Goal: Task Accomplishment & Management: Use online tool/utility

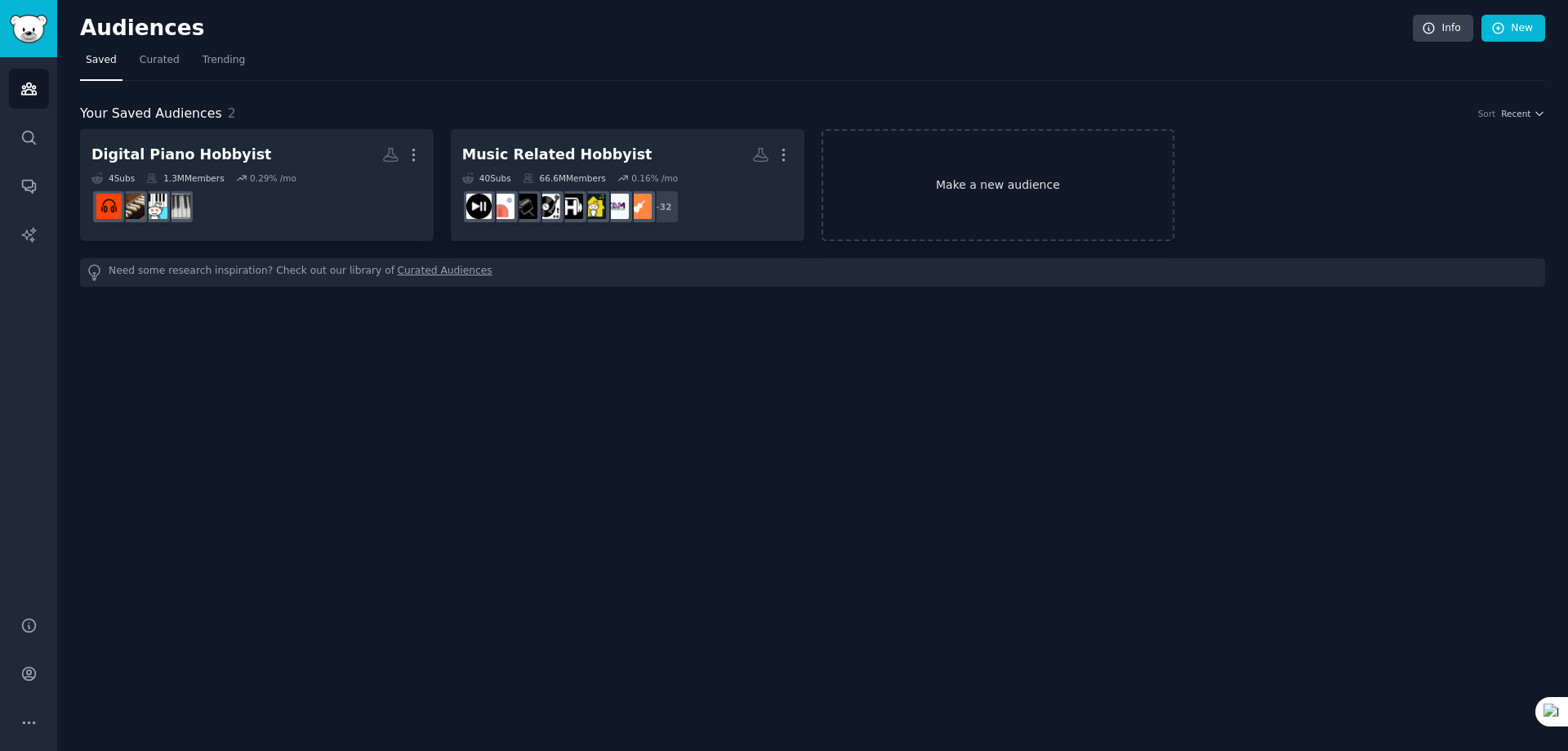
click at [1029, 188] on link "Make a new audience" at bounding box center [998, 184] width 354 height 112
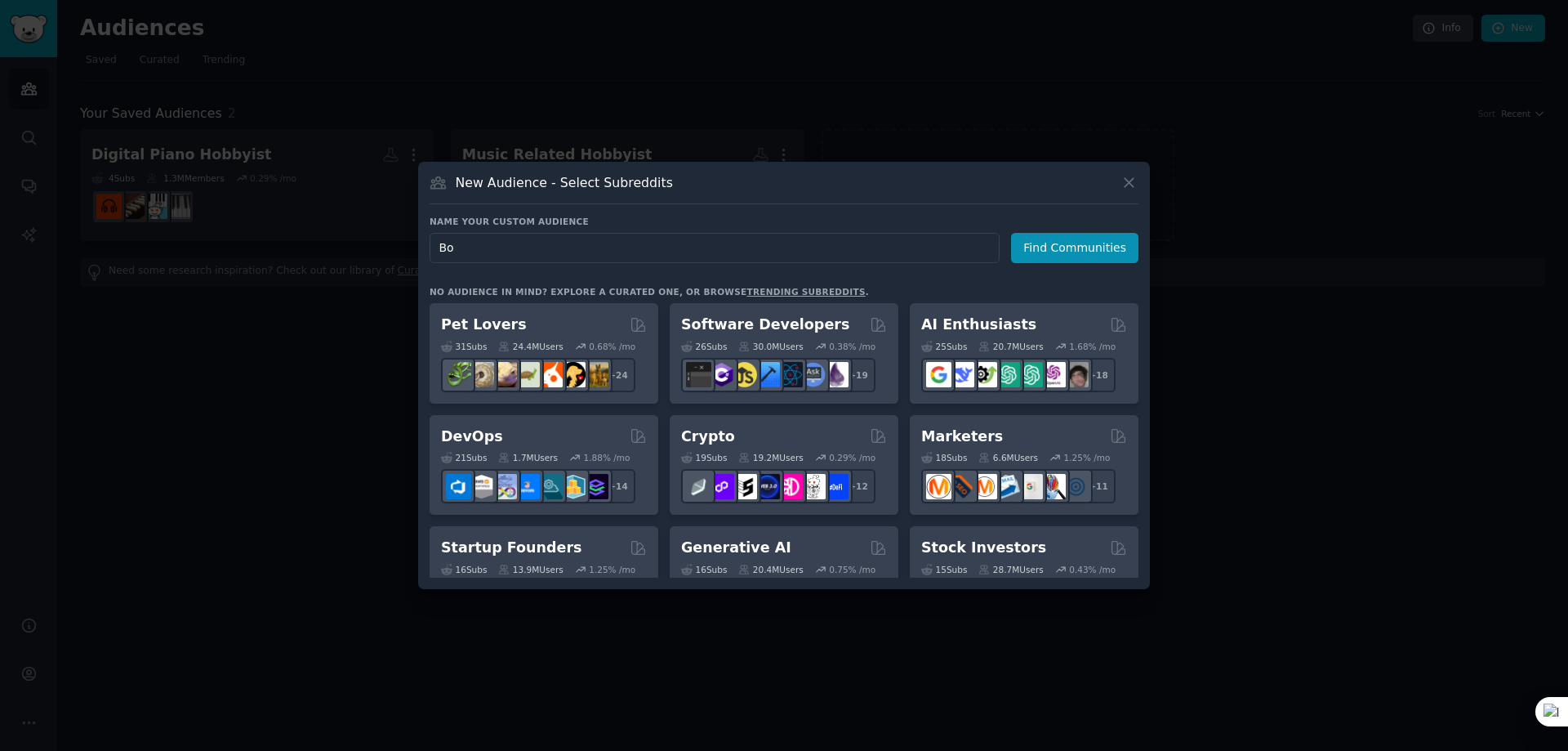
type input "B"
type input "botique pedal"
click at [1075, 250] on button "Find Communities" at bounding box center [1074, 247] width 127 height 30
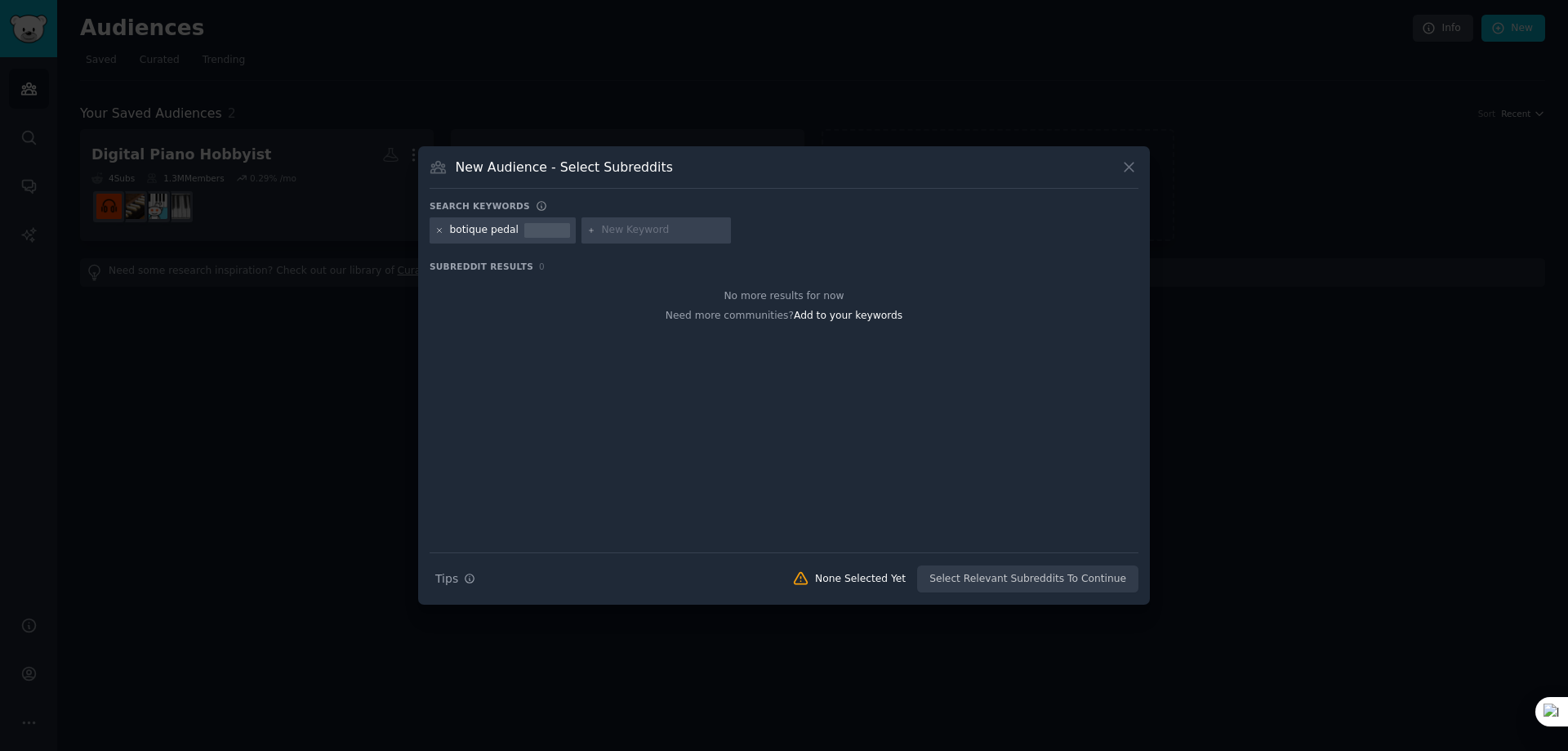
click at [439, 228] on icon at bounding box center [439, 231] width 9 height 9
click at [445, 228] on div at bounding box center [505, 230] width 150 height 26
click at [489, 229] on input "text" at bounding box center [512, 230] width 125 height 15
type input "strymon"
click at [582, 386] on div at bounding box center [784, 386] width 708 height 274
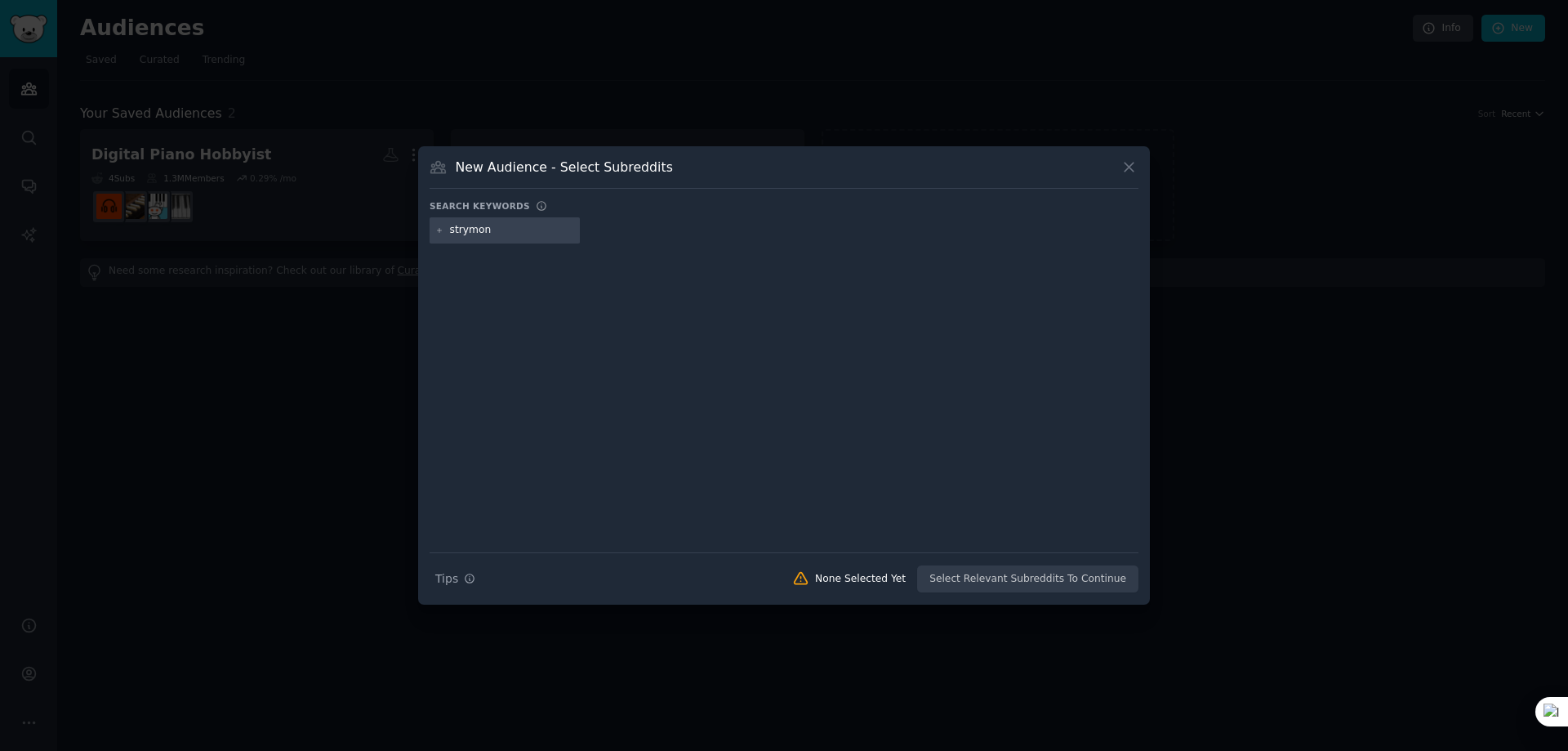
click at [552, 239] on div "strymon" at bounding box center [505, 230] width 150 height 26
click at [530, 238] on div "strymon" at bounding box center [505, 230] width 150 height 26
click at [530, 231] on input "strymon" at bounding box center [512, 230] width 125 height 15
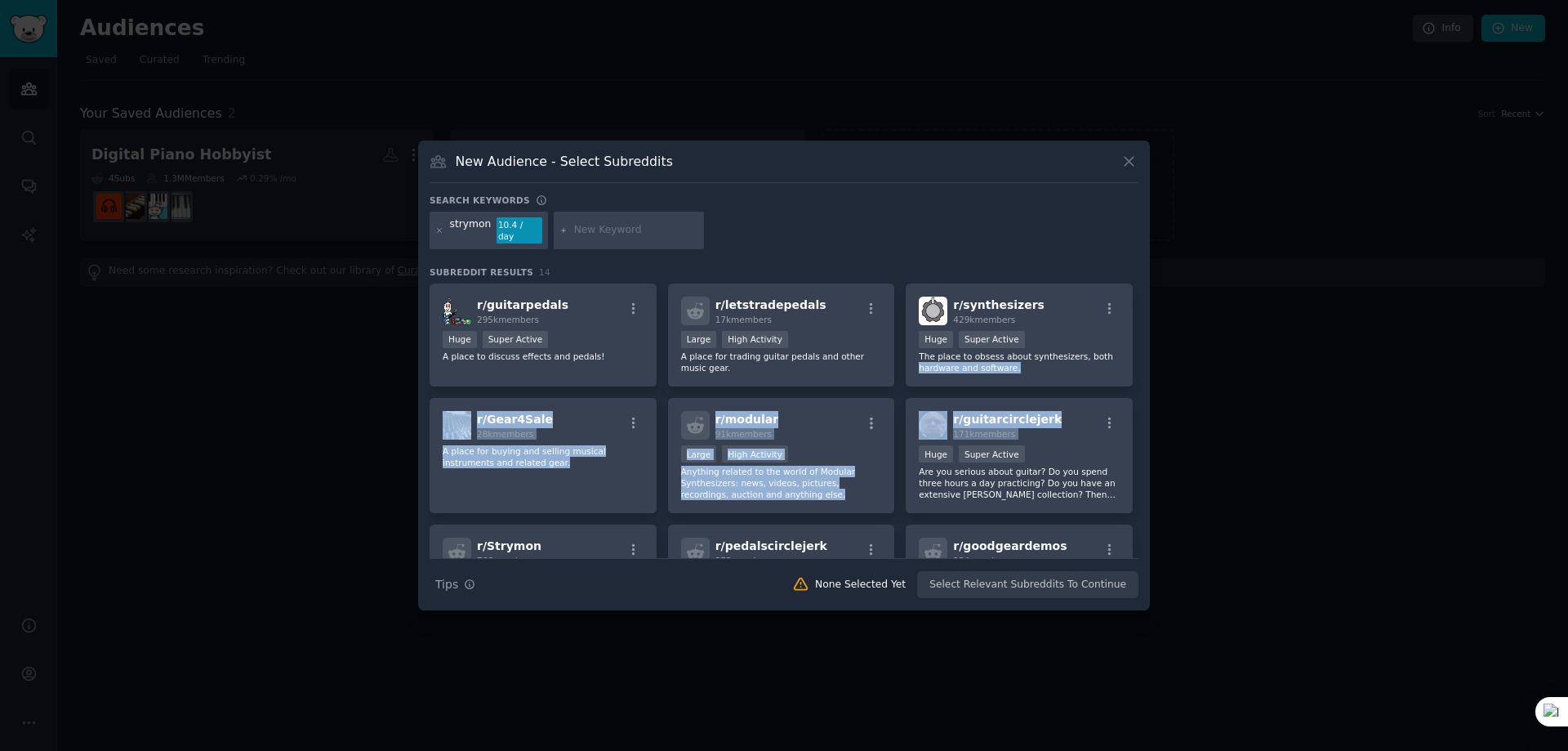
drag, startPoint x: 1133, startPoint y: 355, endPoint x: 1140, endPoint y: 392, distance: 37.7
click at [1140, 392] on div "New Audience - Select Subreddits Search keywords strymon 10.4 / day Subreddit R…" at bounding box center [784, 375] width 732 height 470
click at [1133, 362] on div "r/ guitarpedals 295k members Huge Super Active A place to discuss effects and p…" at bounding box center [784, 568] width 708 height 568
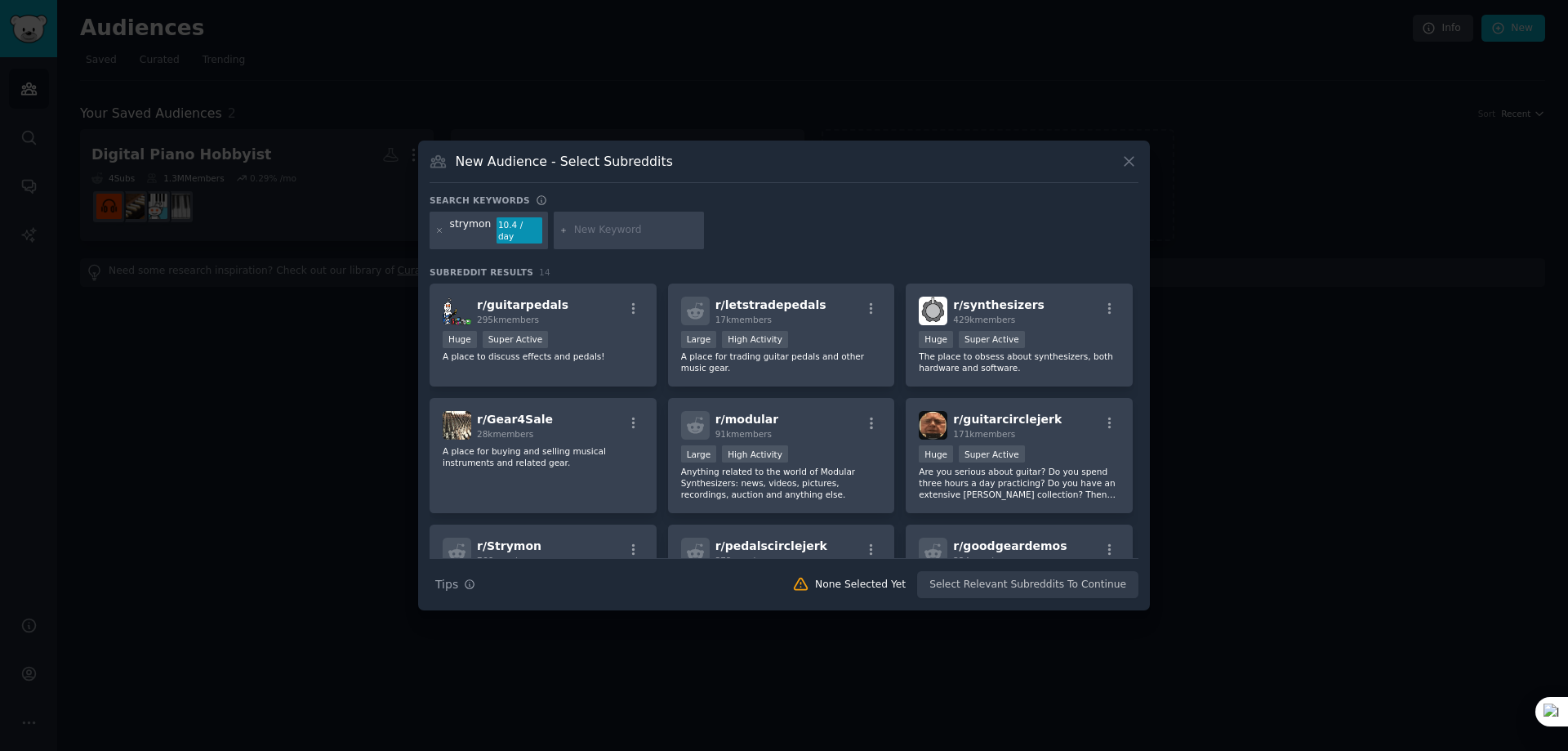
click at [1034, 228] on div "strymon 10.4 / day" at bounding box center [784, 234] width 708 height 43
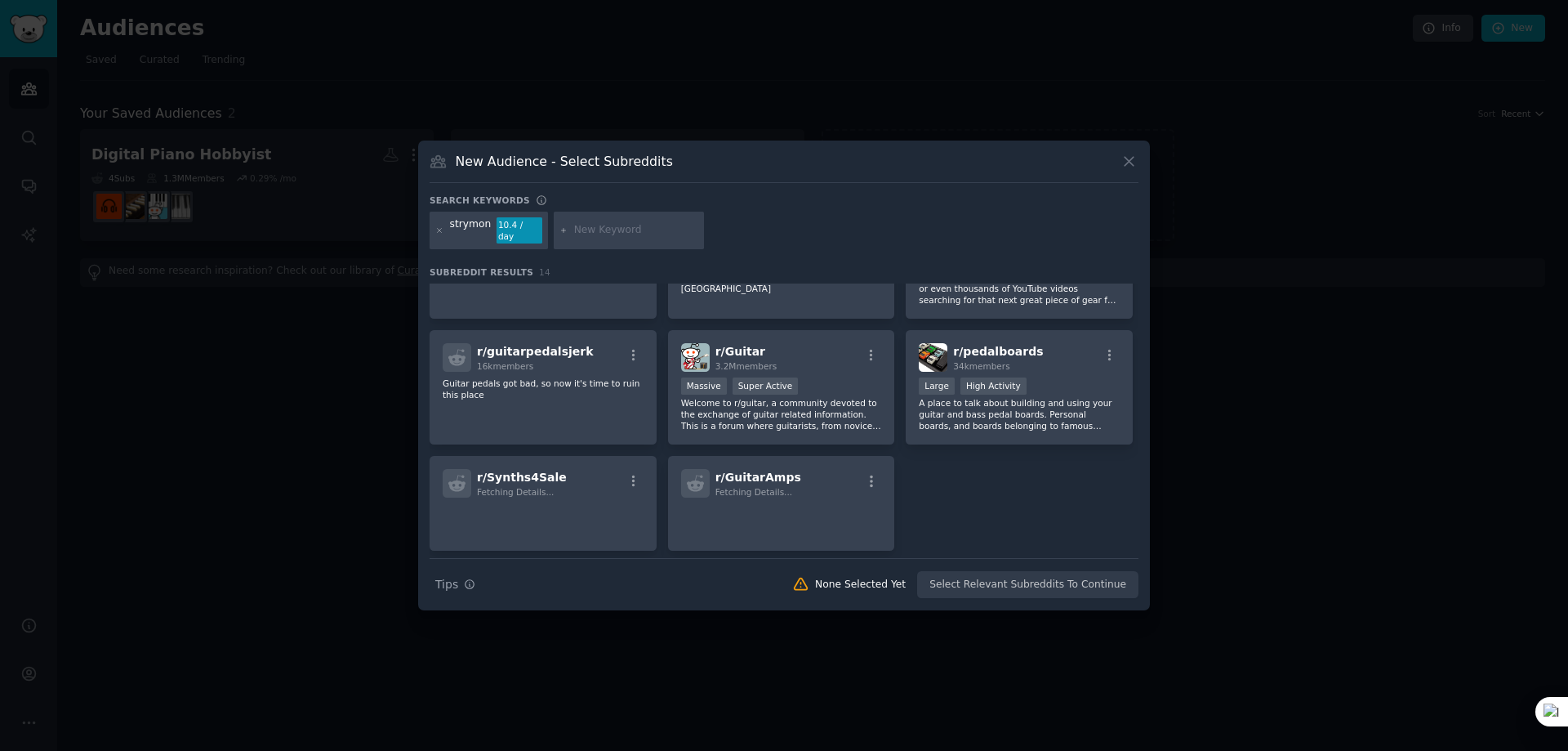
scroll to position [350, 0]
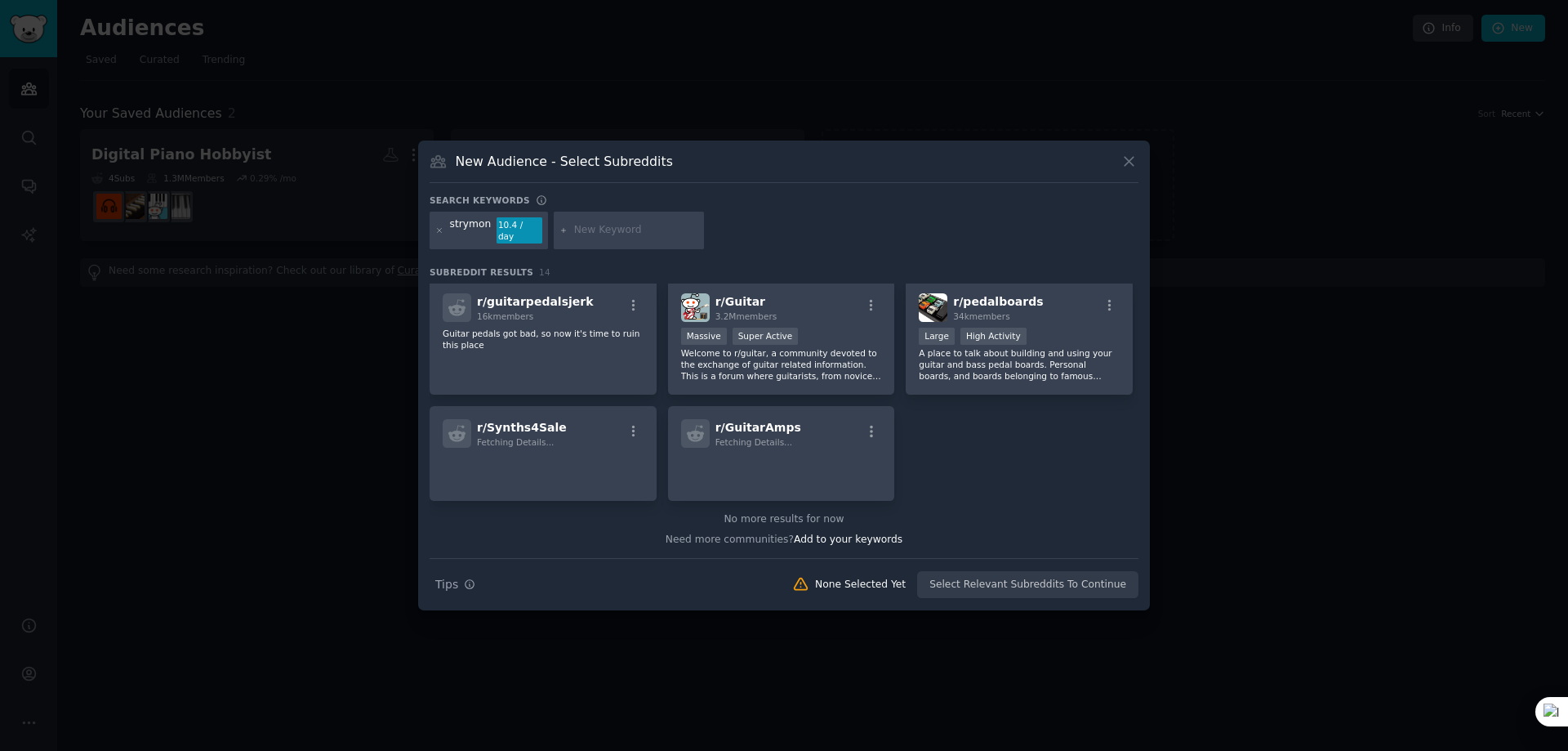
click at [615, 237] on input "text" at bounding box center [637, 230] width 125 height 15
type input "f"
type input "fultone"
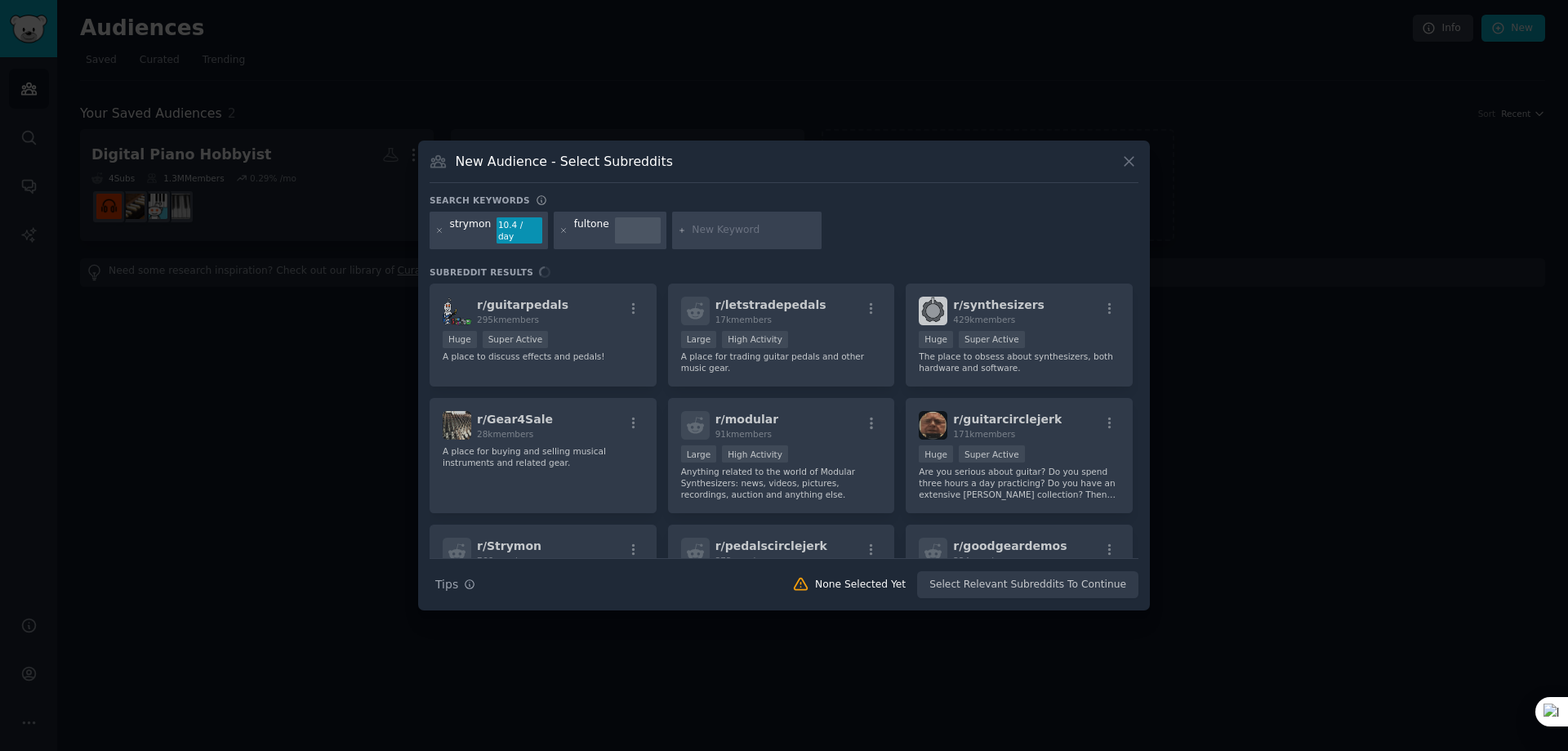
click at [740, 229] on input "text" at bounding box center [754, 230] width 125 height 15
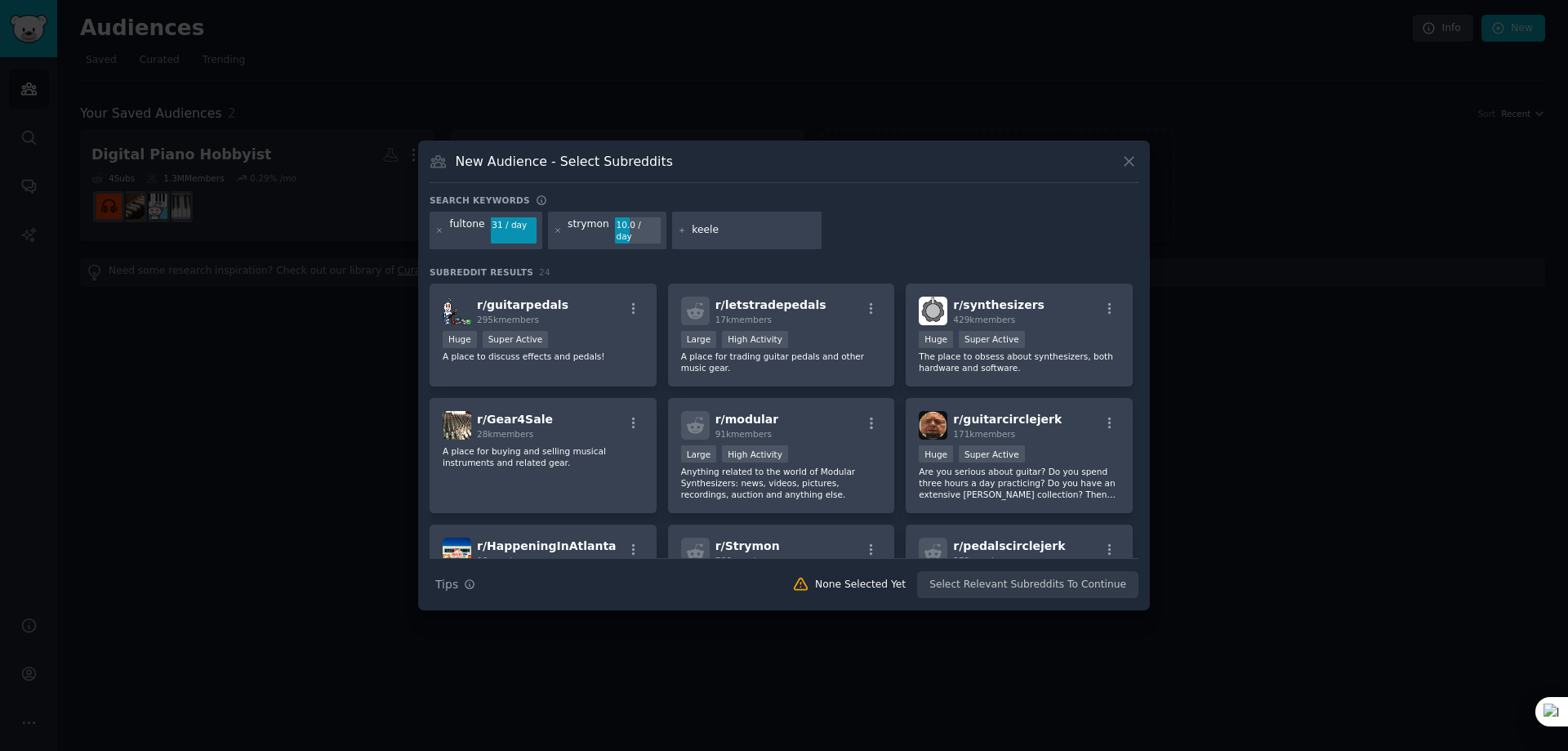
type input "keeley"
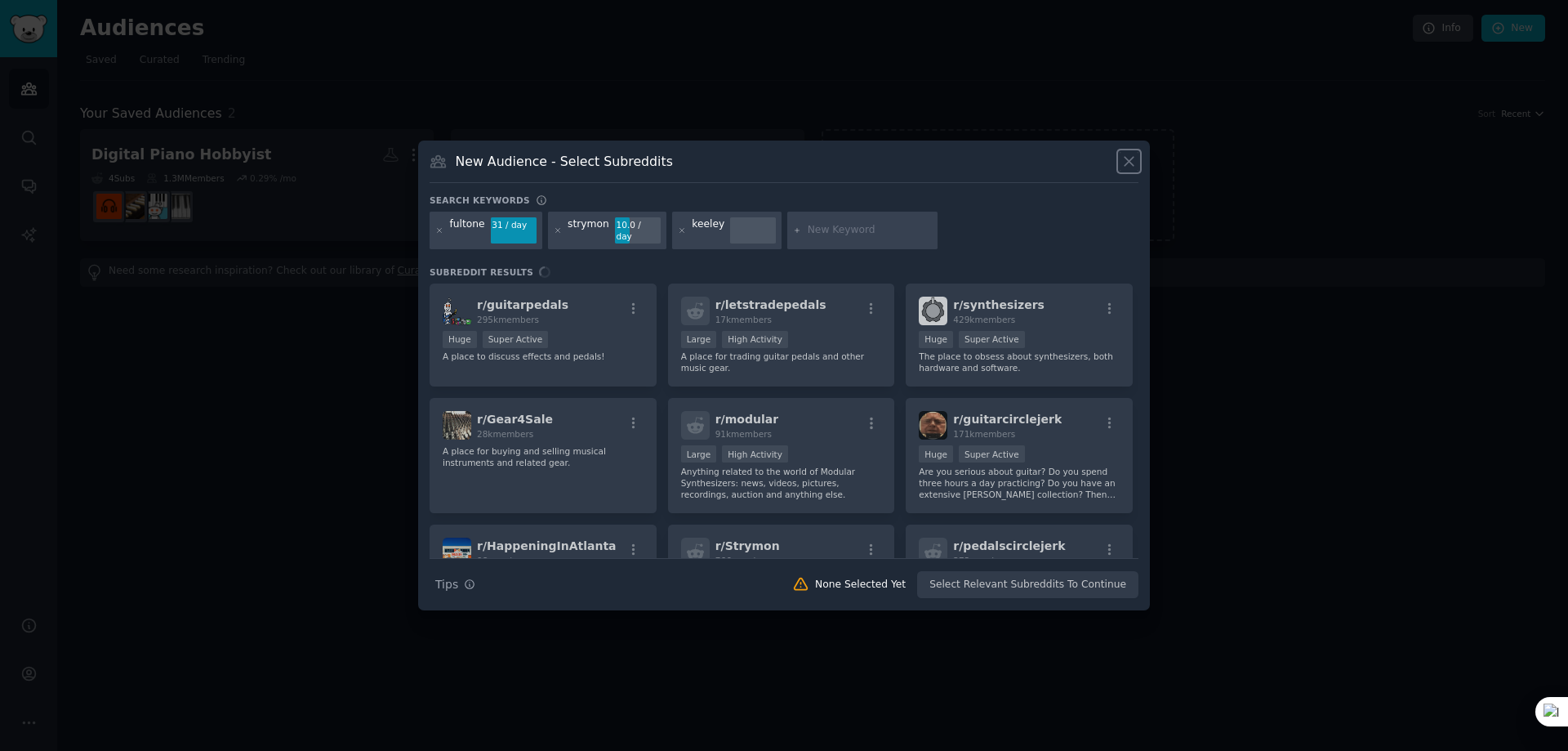
click at [1131, 164] on icon at bounding box center [1129, 162] width 17 height 17
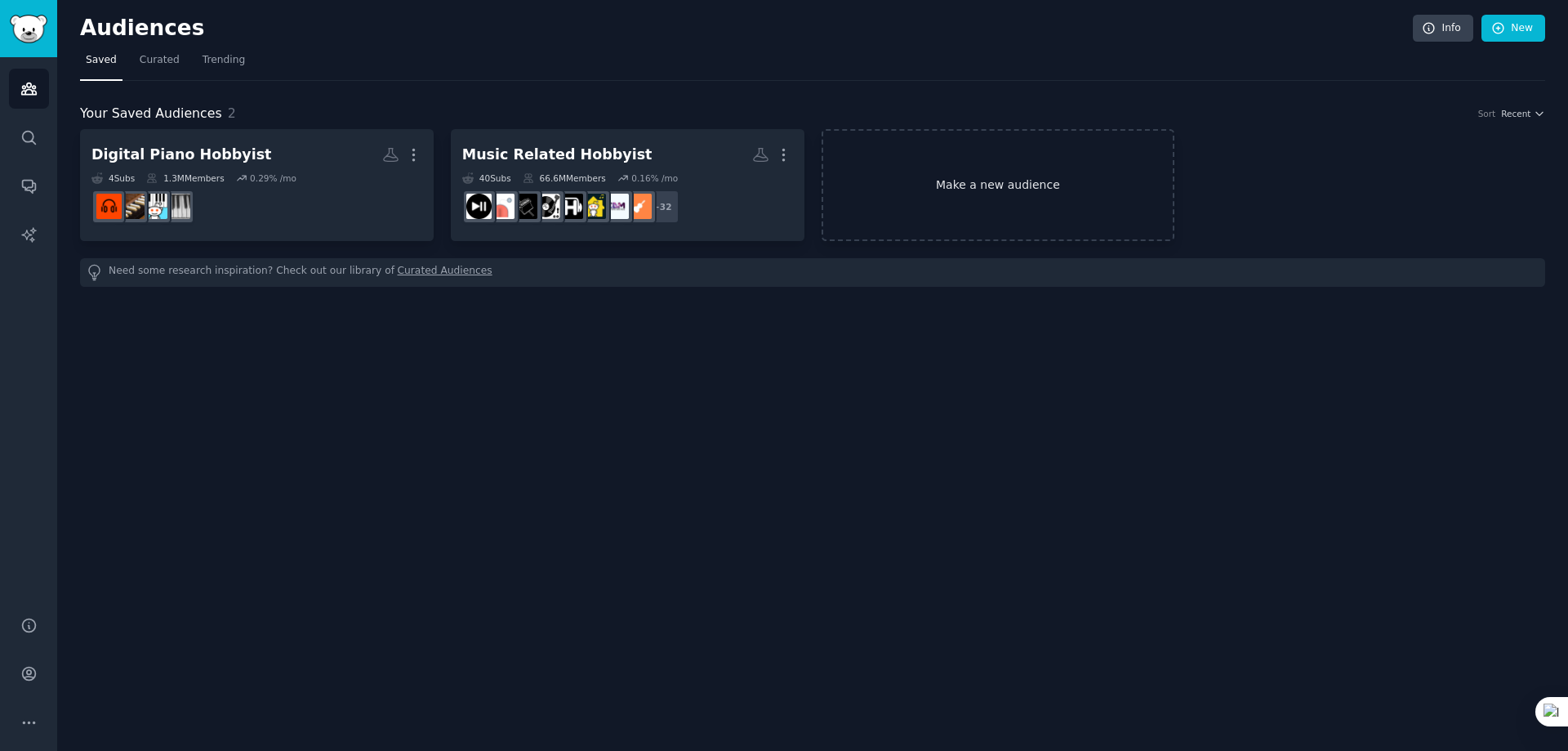
click at [981, 154] on link "Make a new audience" at bounding box center [998, 184] width 354 height 112
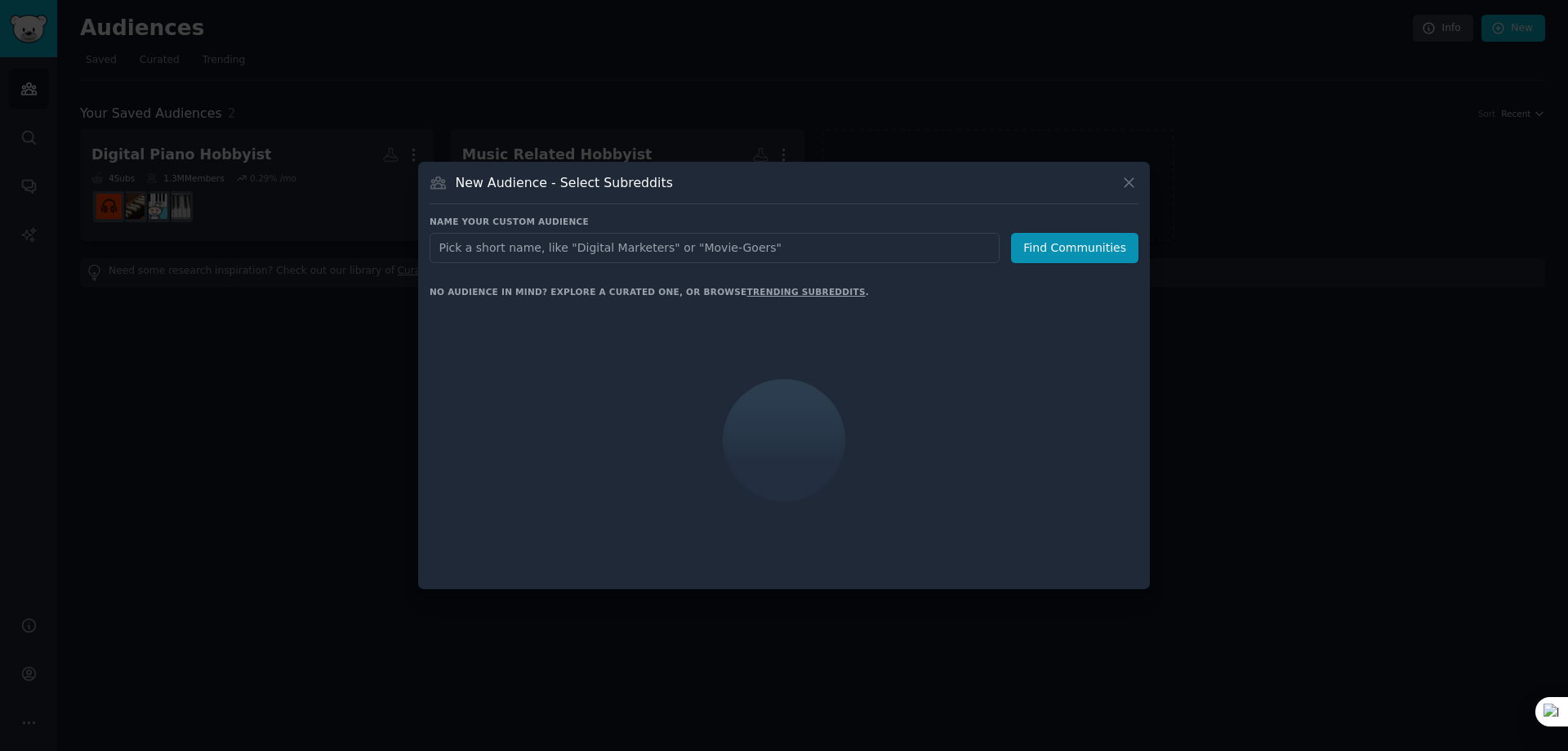
click at [566, 243] on input "text" at bounding box center [714, 247] width 570 height 30
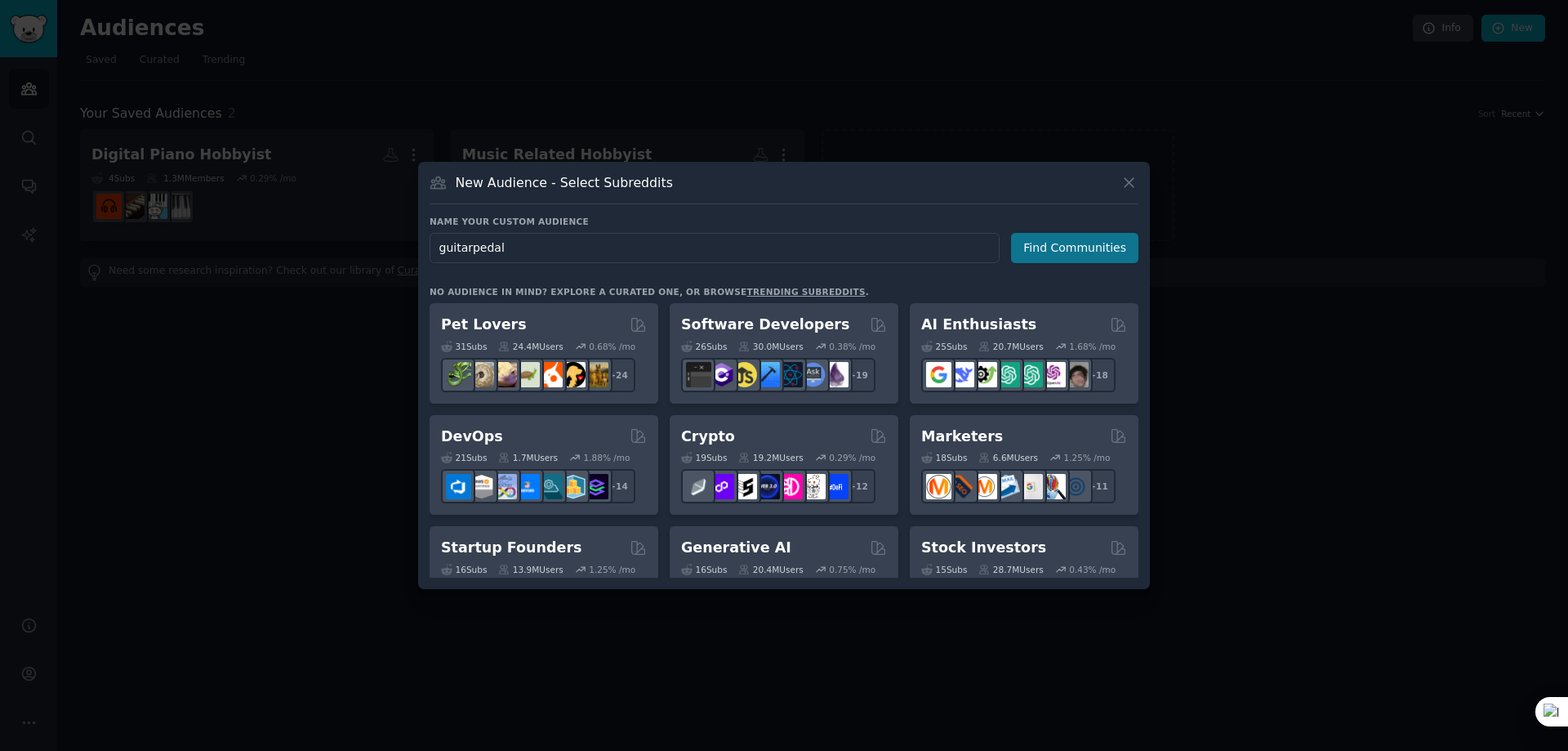
type input "guitarpedal"
click at [1073, 254] on button "Find Communities" at bounding box center [1074, 247] width 127 height 30
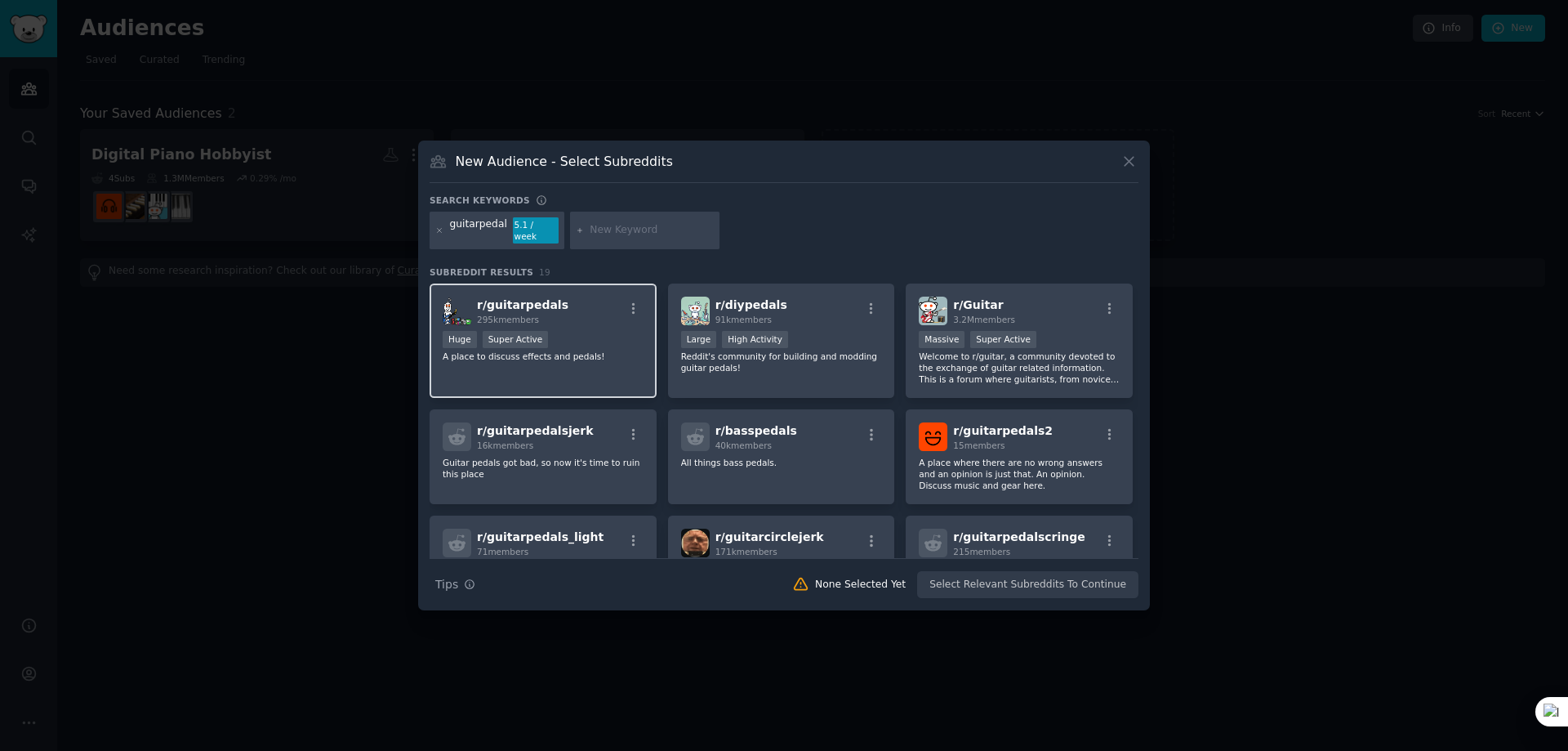
click at [570, 339] on div "Huge Super Active" at bounding box center [543, 341] width 201 height 21
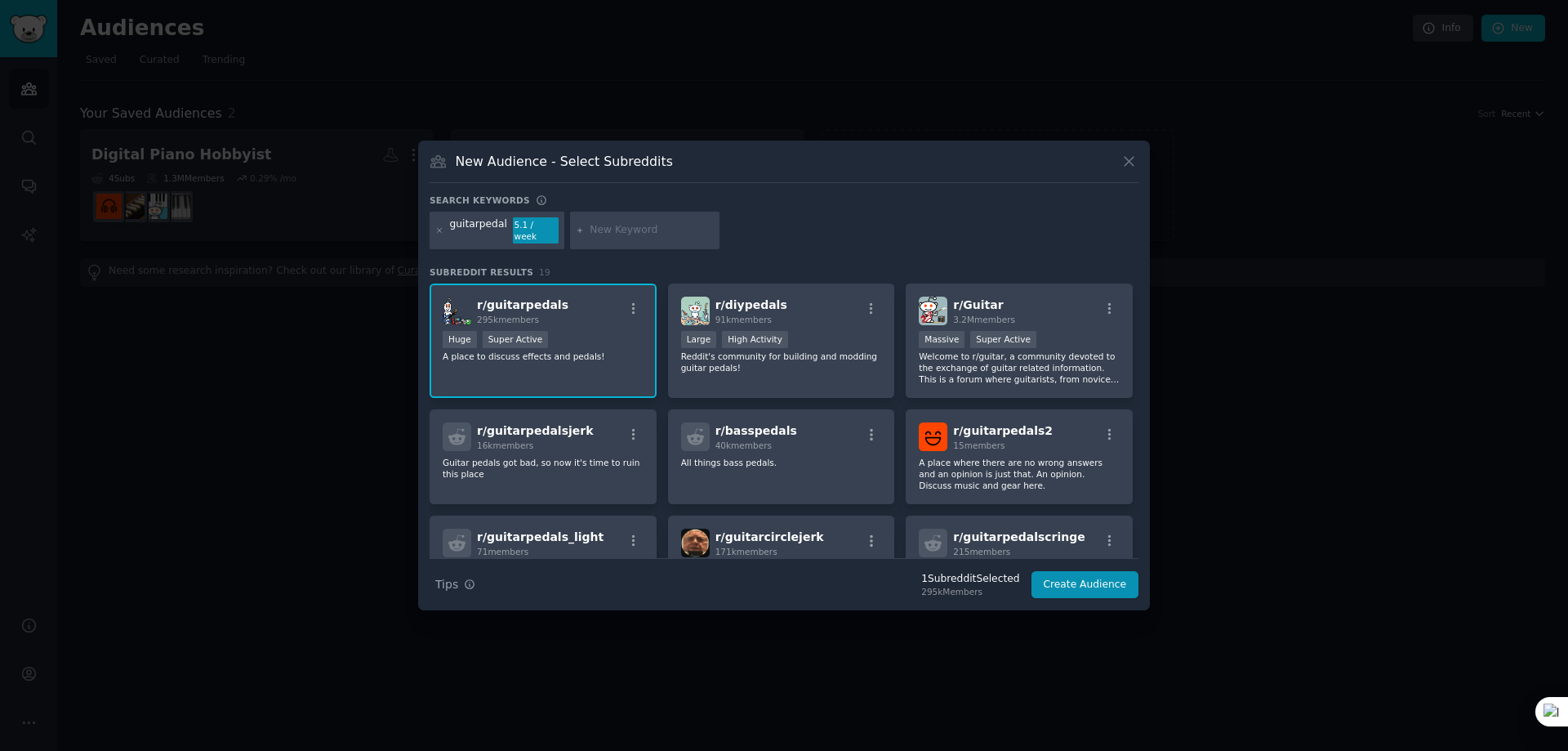
click at [651, 222] on div at bounding box center [645, 230] width 150 height 37
click at [650, 229] on input "text" at bounding box center [652, 230] width 125 height 15
type input "b"
click at [561, 319] on div "r/ guitarpedals 295k members >= 95th percentile for submissions / day Huge Supe…" at bounding box center [543, 341] width 227 height 115
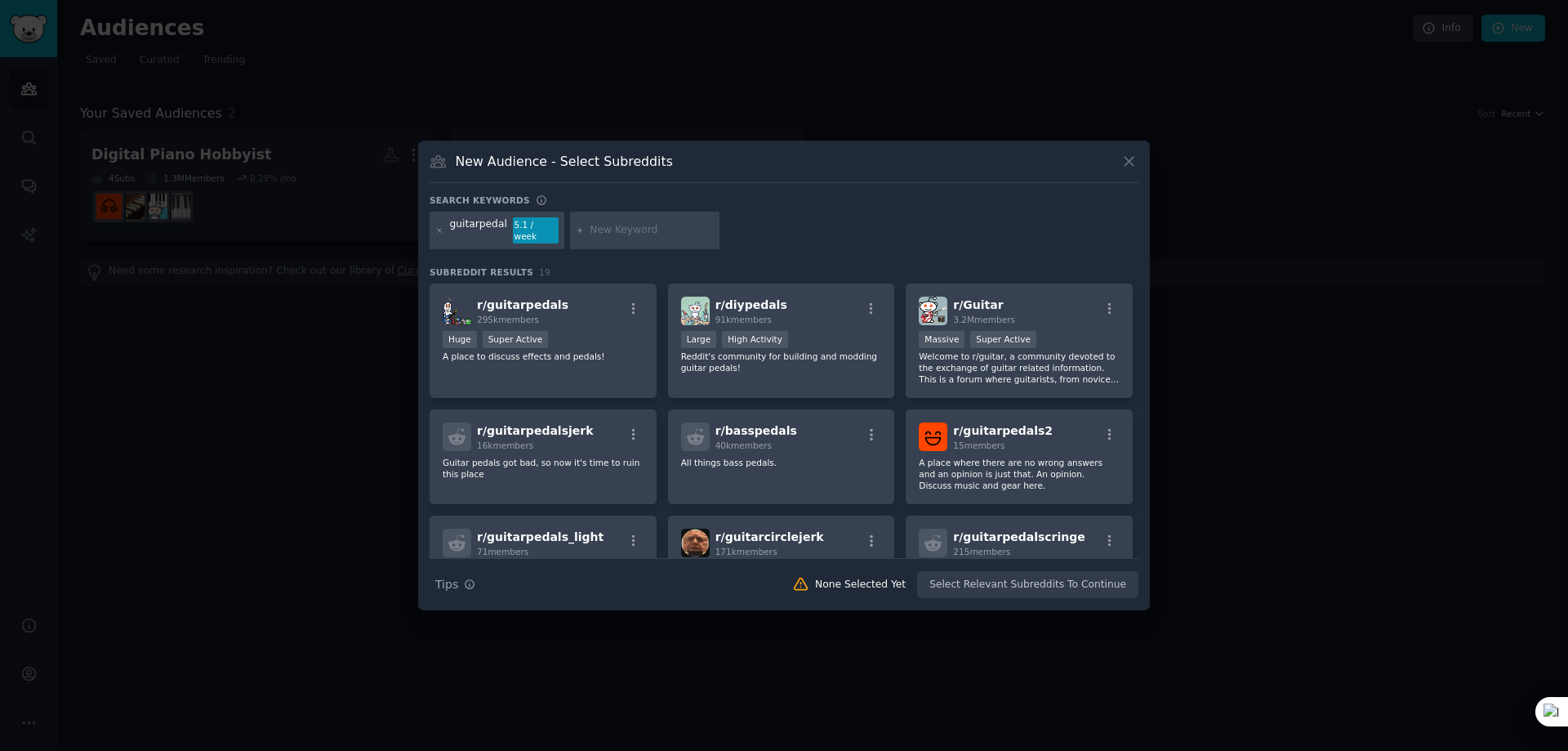
click at [475, 268] on span "Subreddit Results" at bounding box center [482, 272] width 104 height 11
click at [505, 317] on span "295k members" at bounding box center [508, 318] width 62 height 10
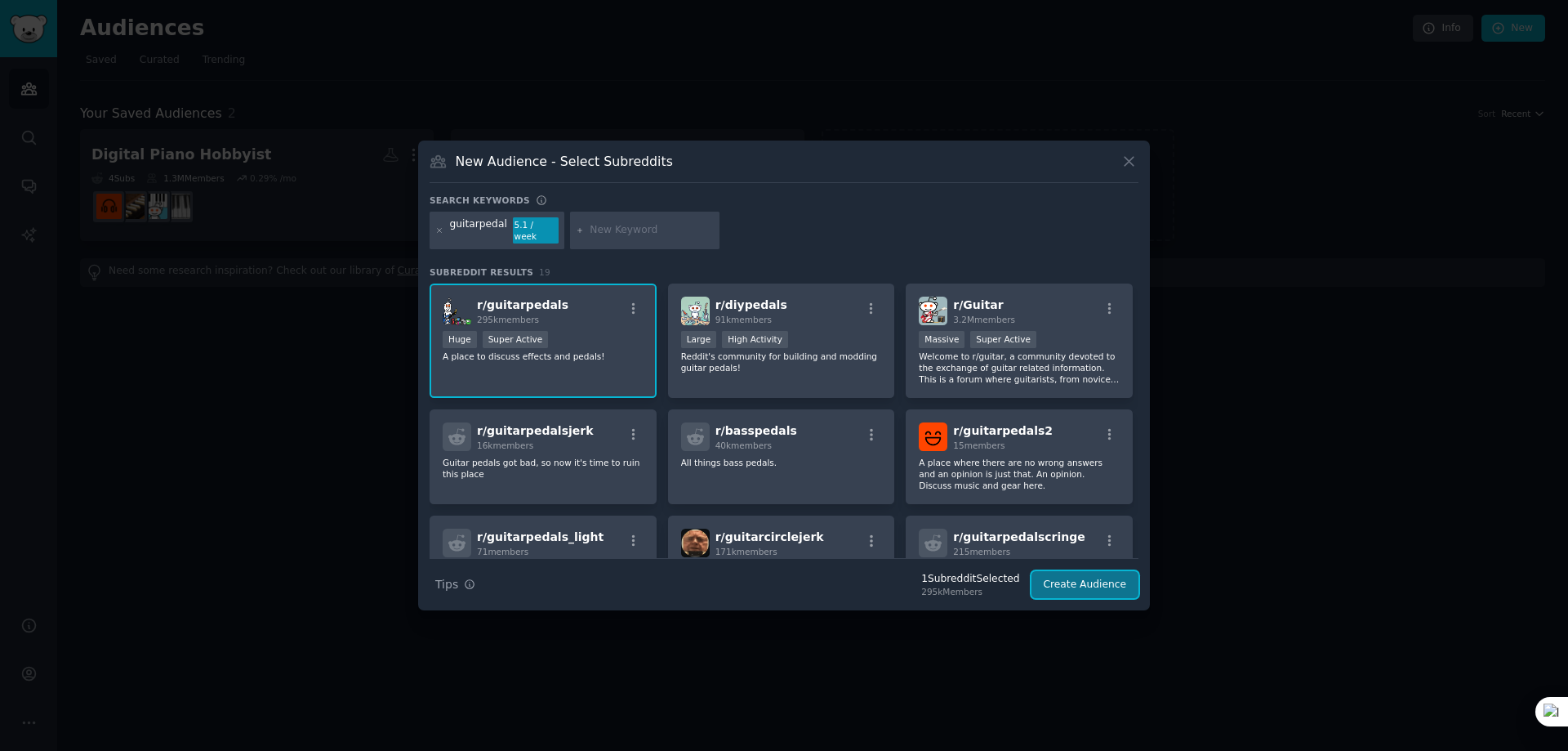
click at [1103, 582] on button "Create Audience" at bounding box center [1085, 585] width 108 height 28
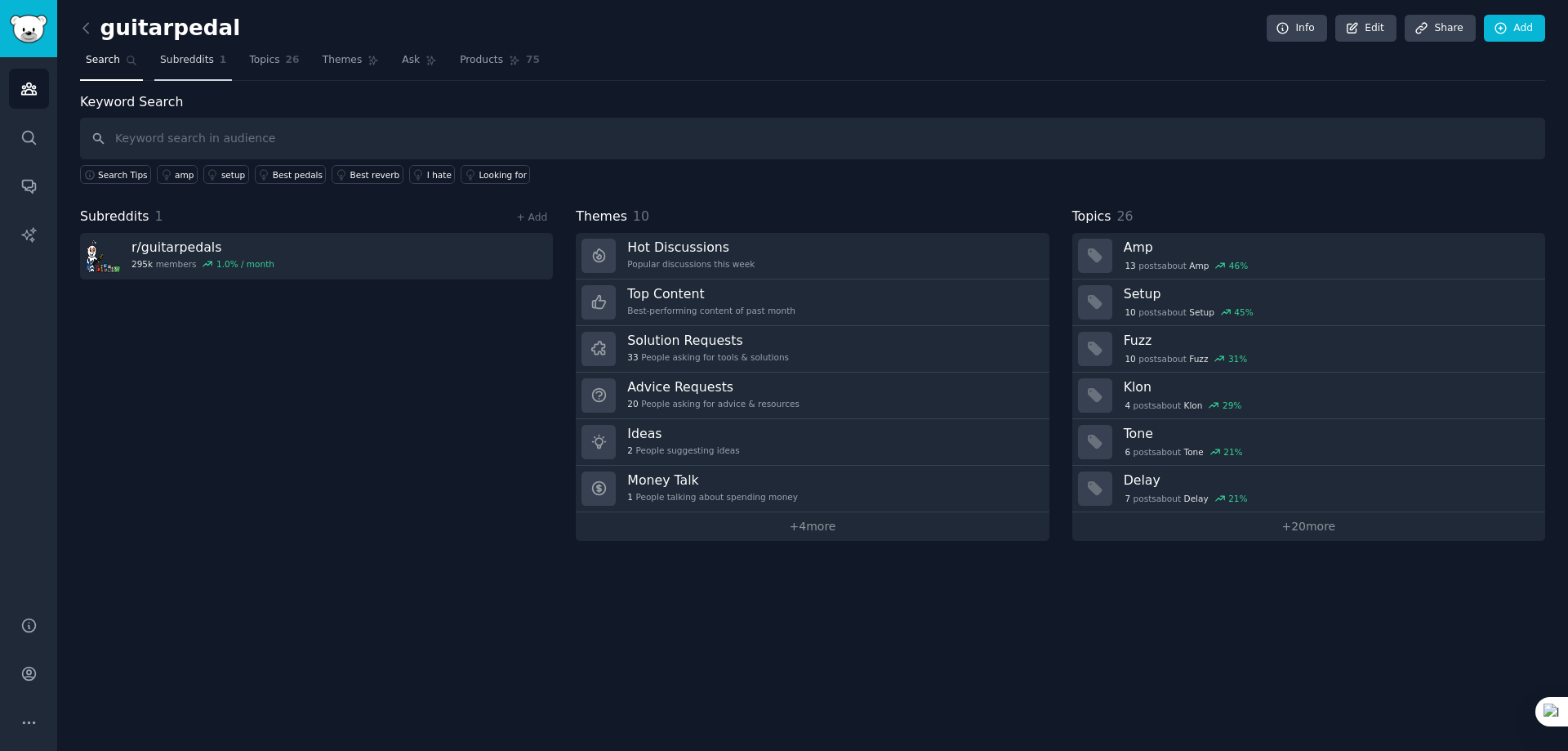
click at [189, 66] on span "Subreddits" at bounding box center [187, 60] width 54 height 15
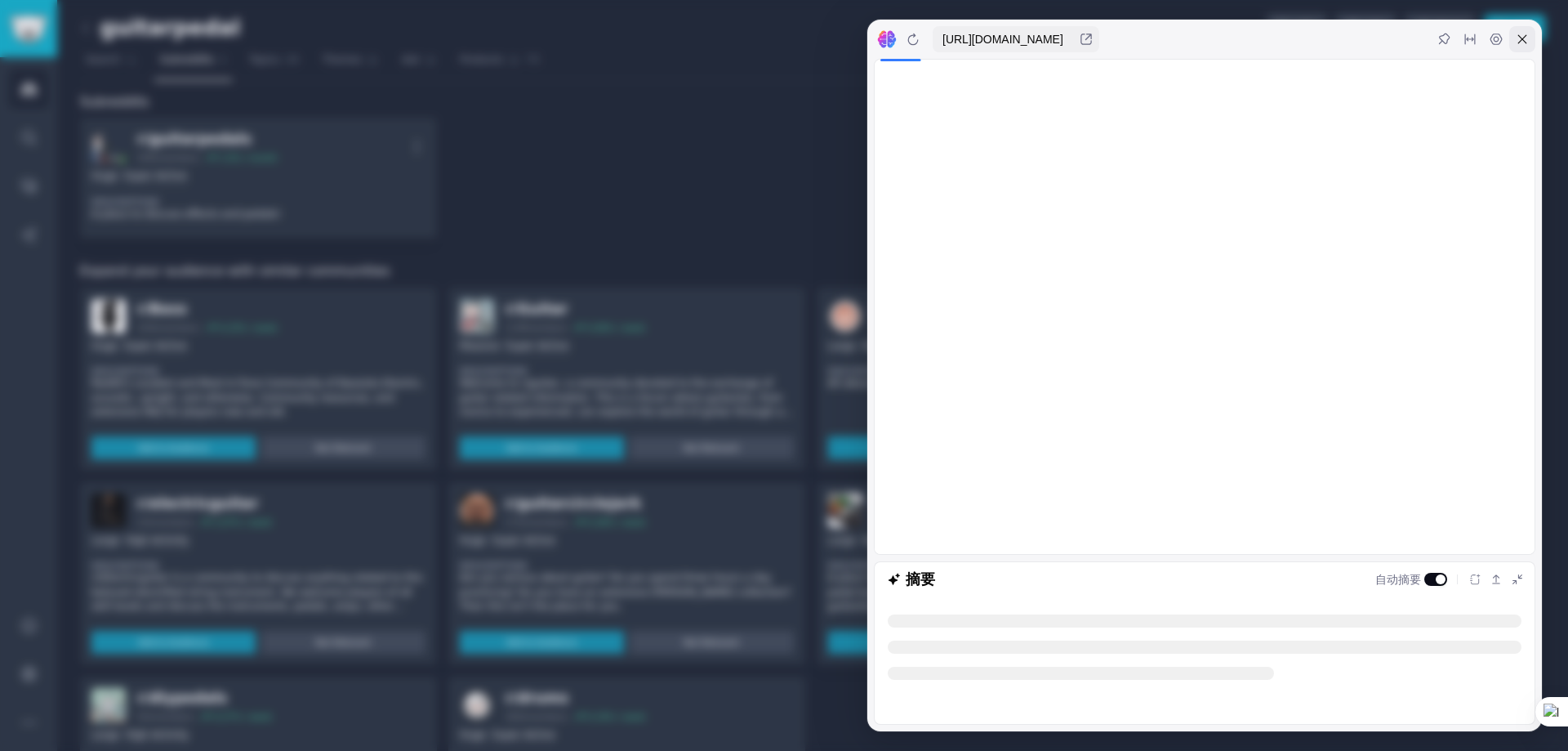
click at [1526, 33] on icon at bounding box center [1521, 39] width 13 height 13
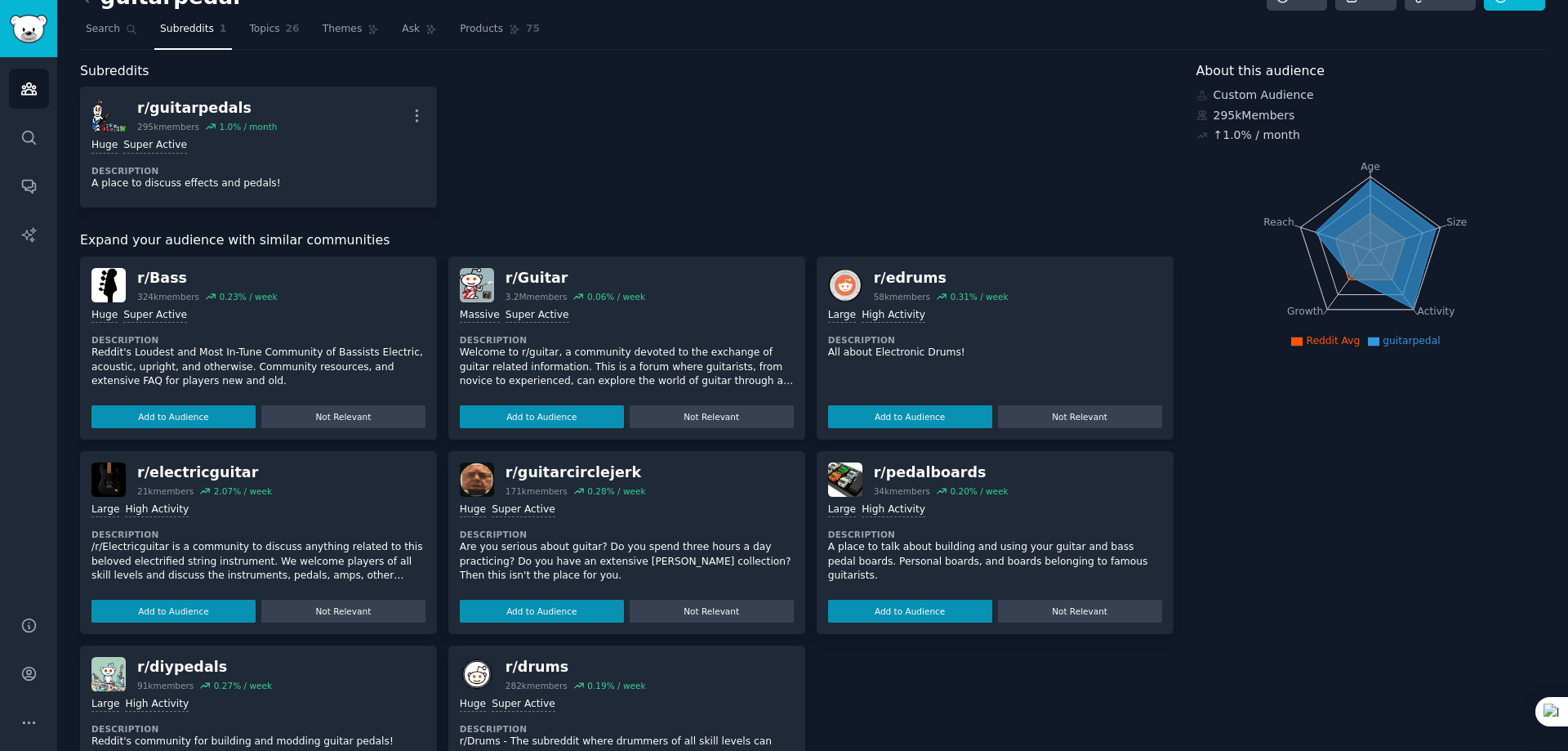
scroll to position [81, 0]
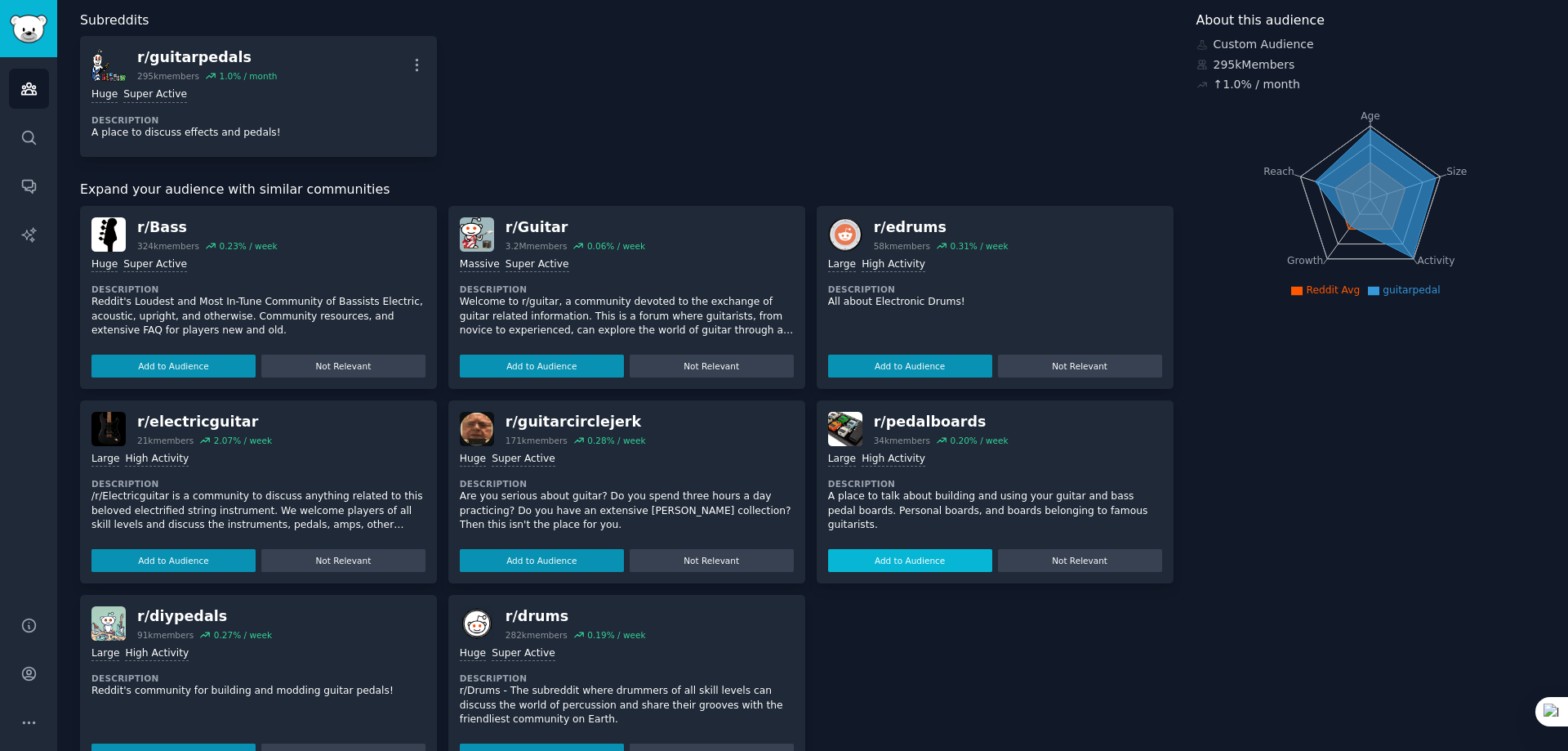
click at [943, 562] on button "Add to Audience" at bounding box center [910, 560] width 164 height 22
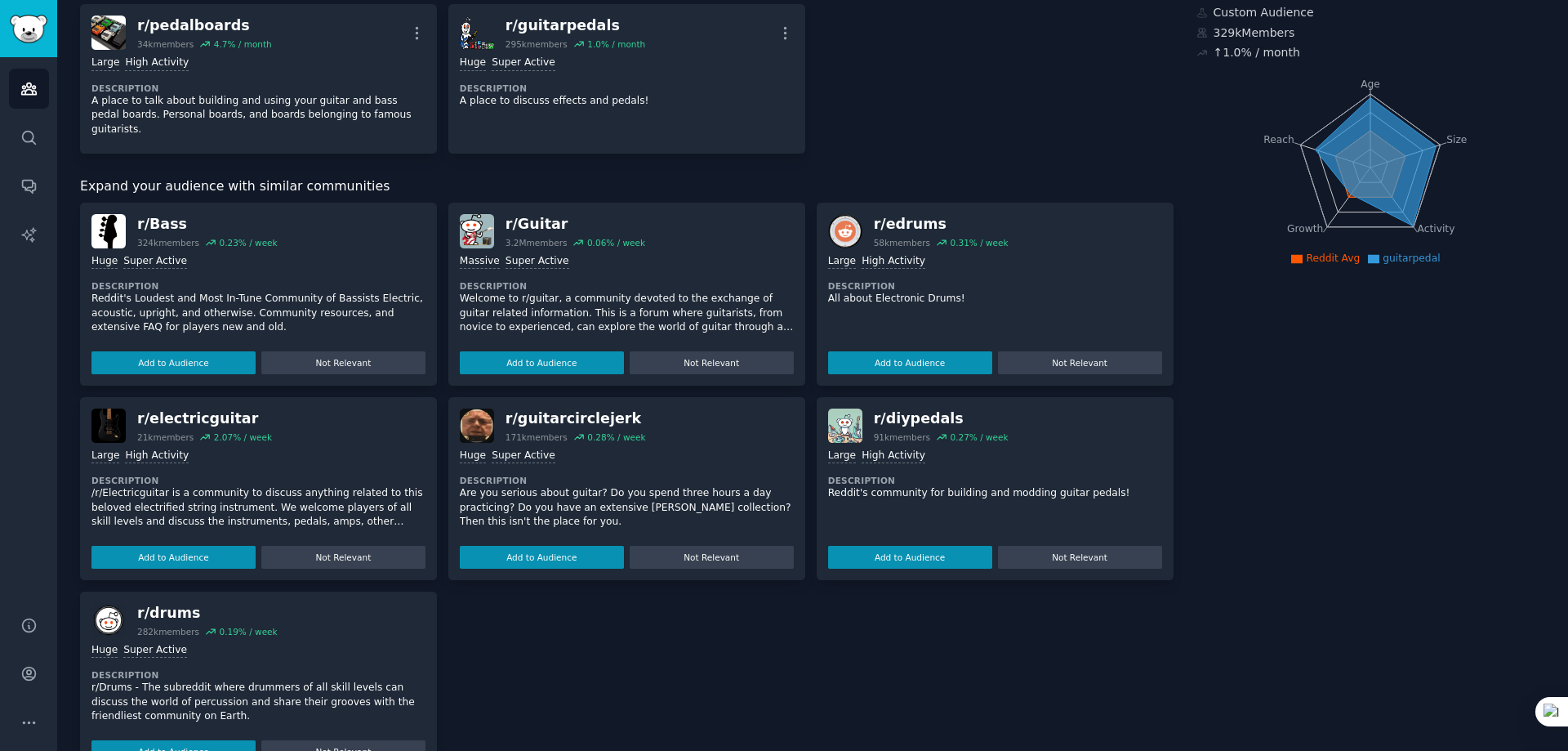
scroll to position [64, 0]
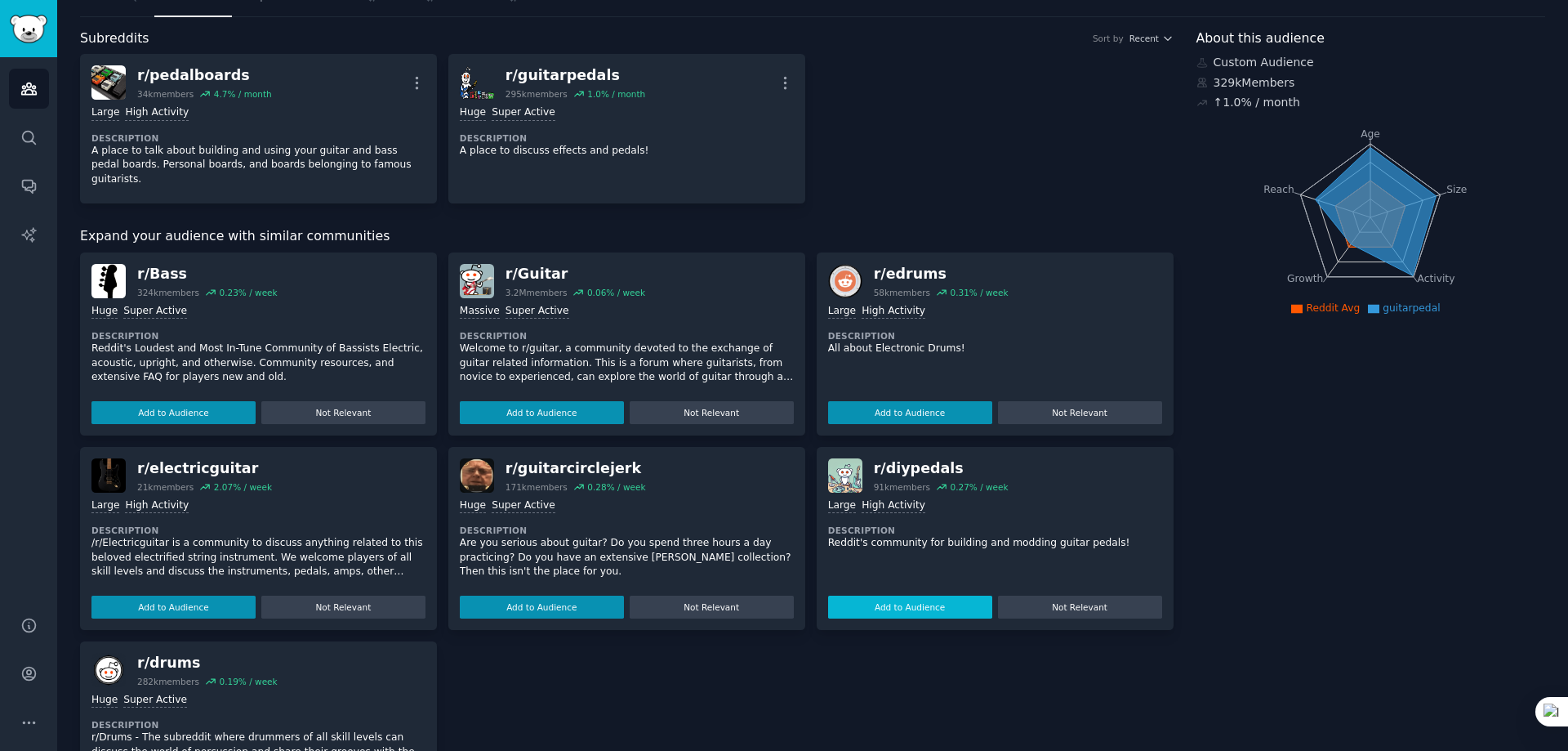
click at [927, 598] on button "Add to Audience" at bounding box center [910, 607] width 164 height 22
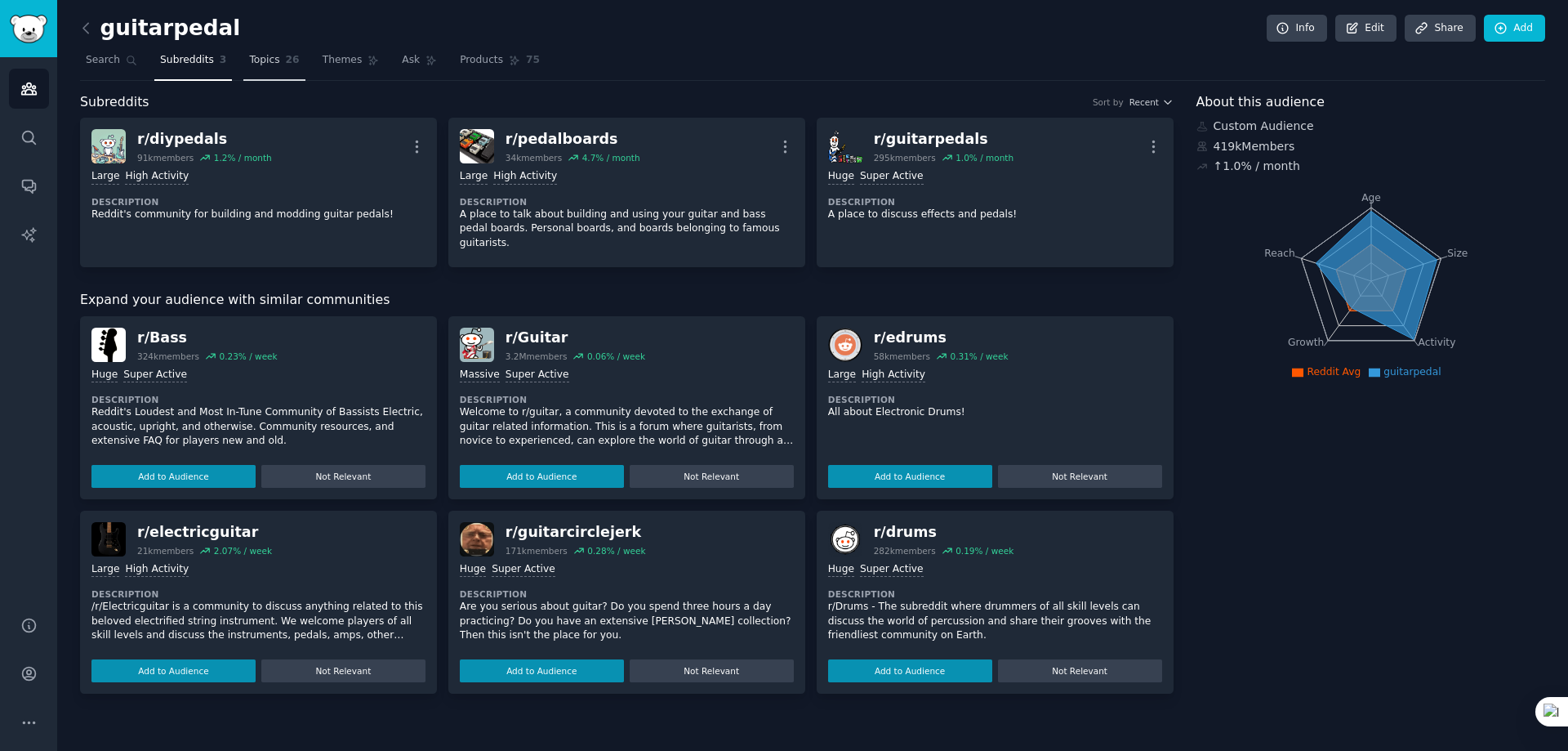
click at [278, 70] on link "Topics 26" at bounding box center [273, 64] width 61 height 34
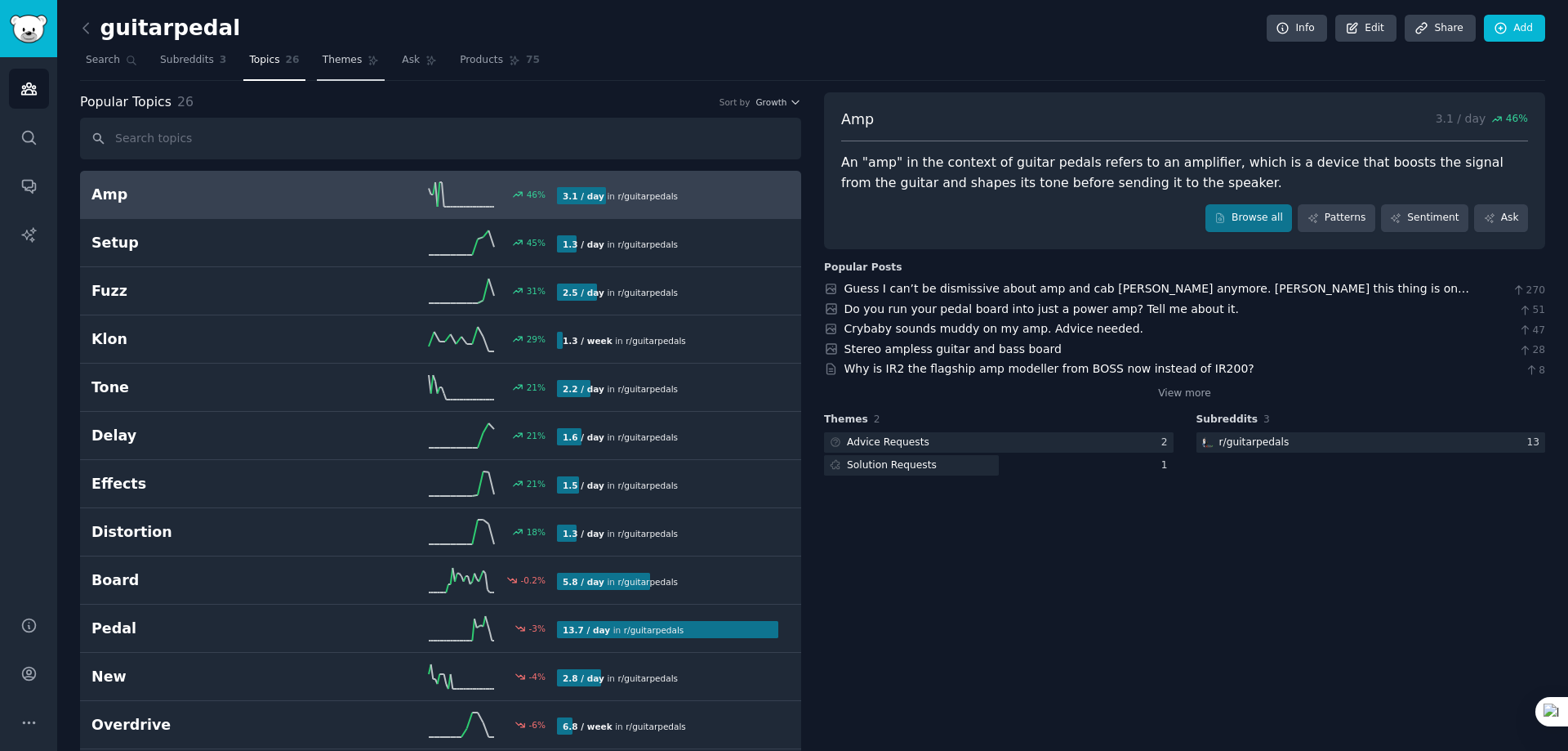
click at [345, 56] on span "Themes" at bounding box center [342, 60] width 40 height 15
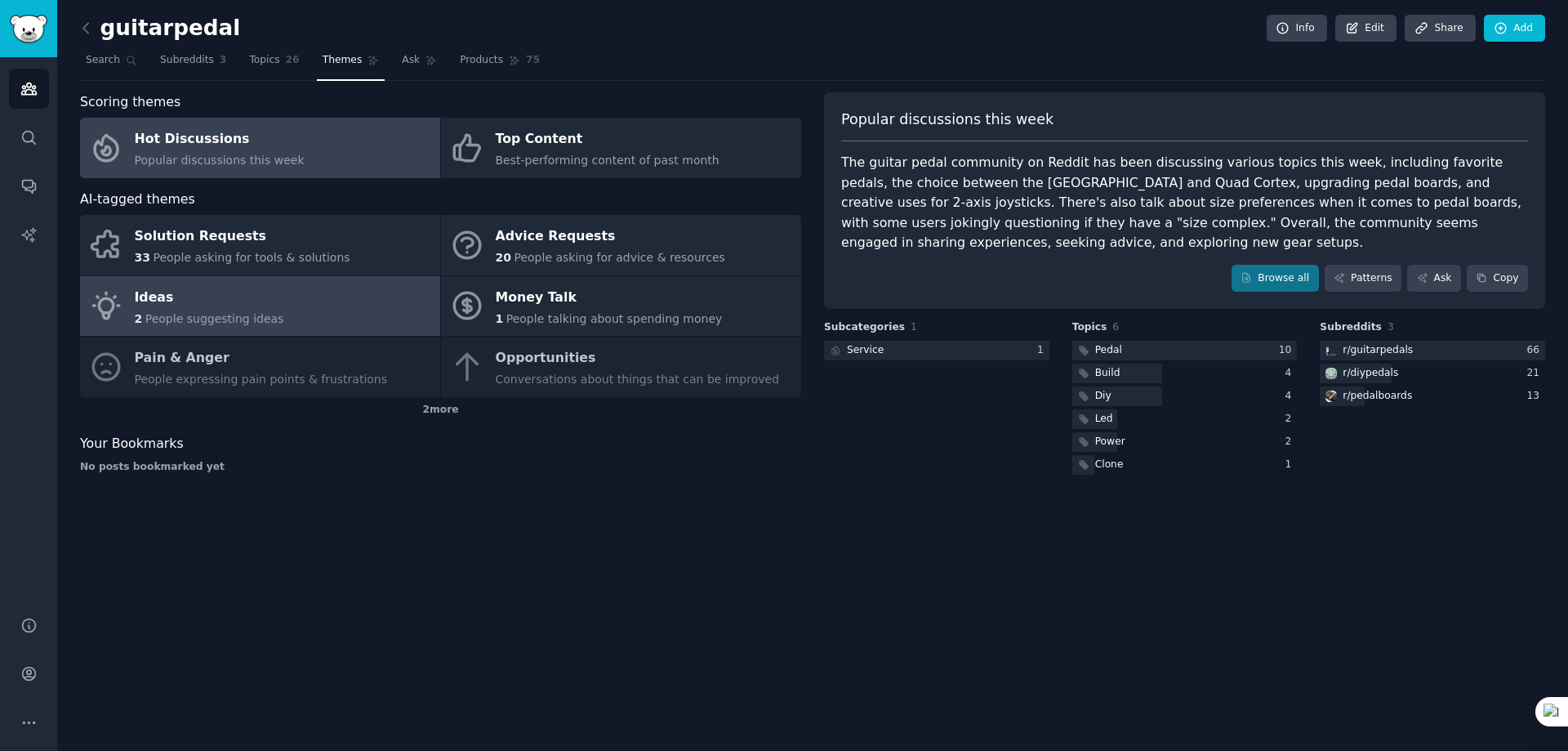
click at [265, 315] on span "People suggesting ideas" at bounding box center [214, 318] width 138 height 13
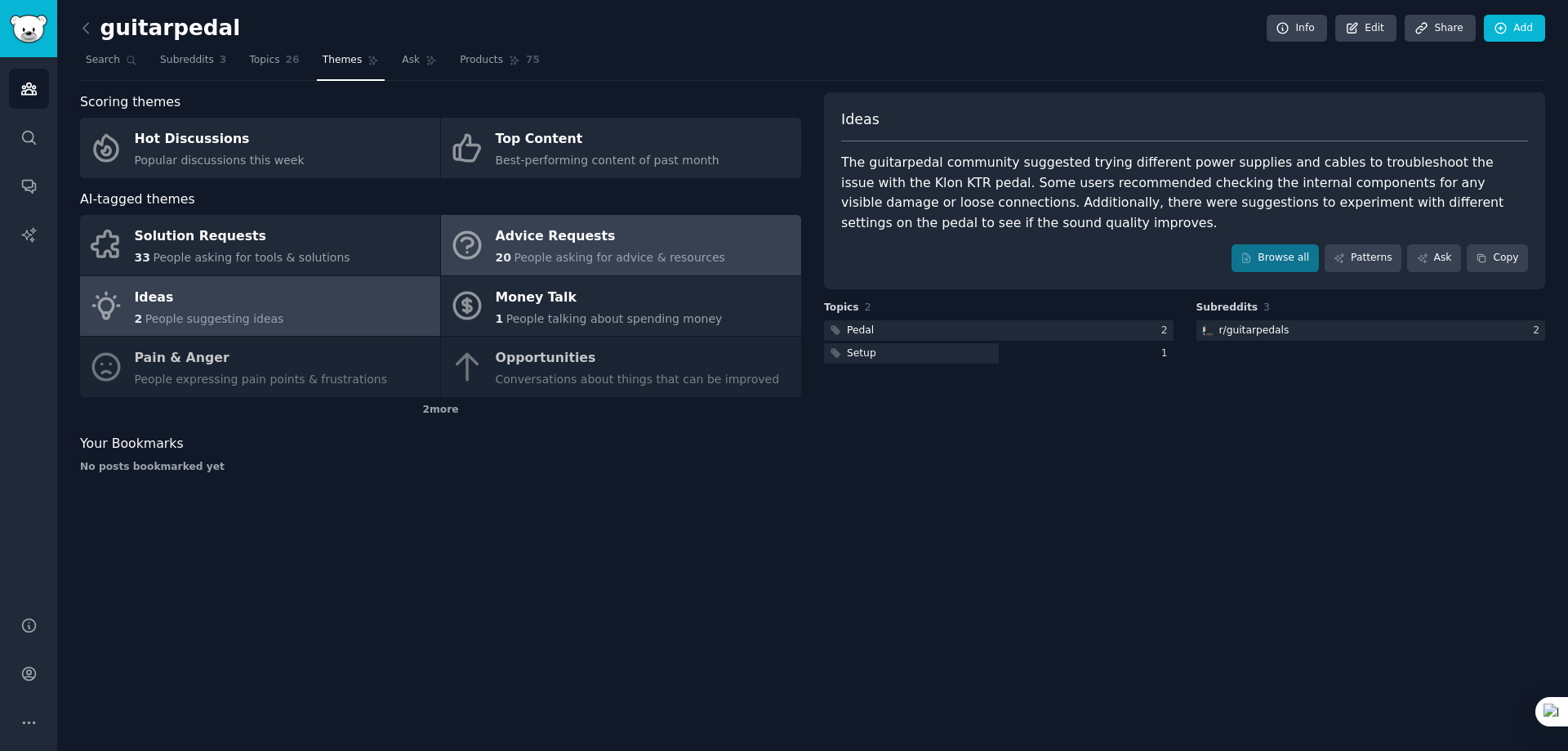
click at [564, 261] on span "People asking for advice & resources" at bounding box center [619, 257] width 211 height 13
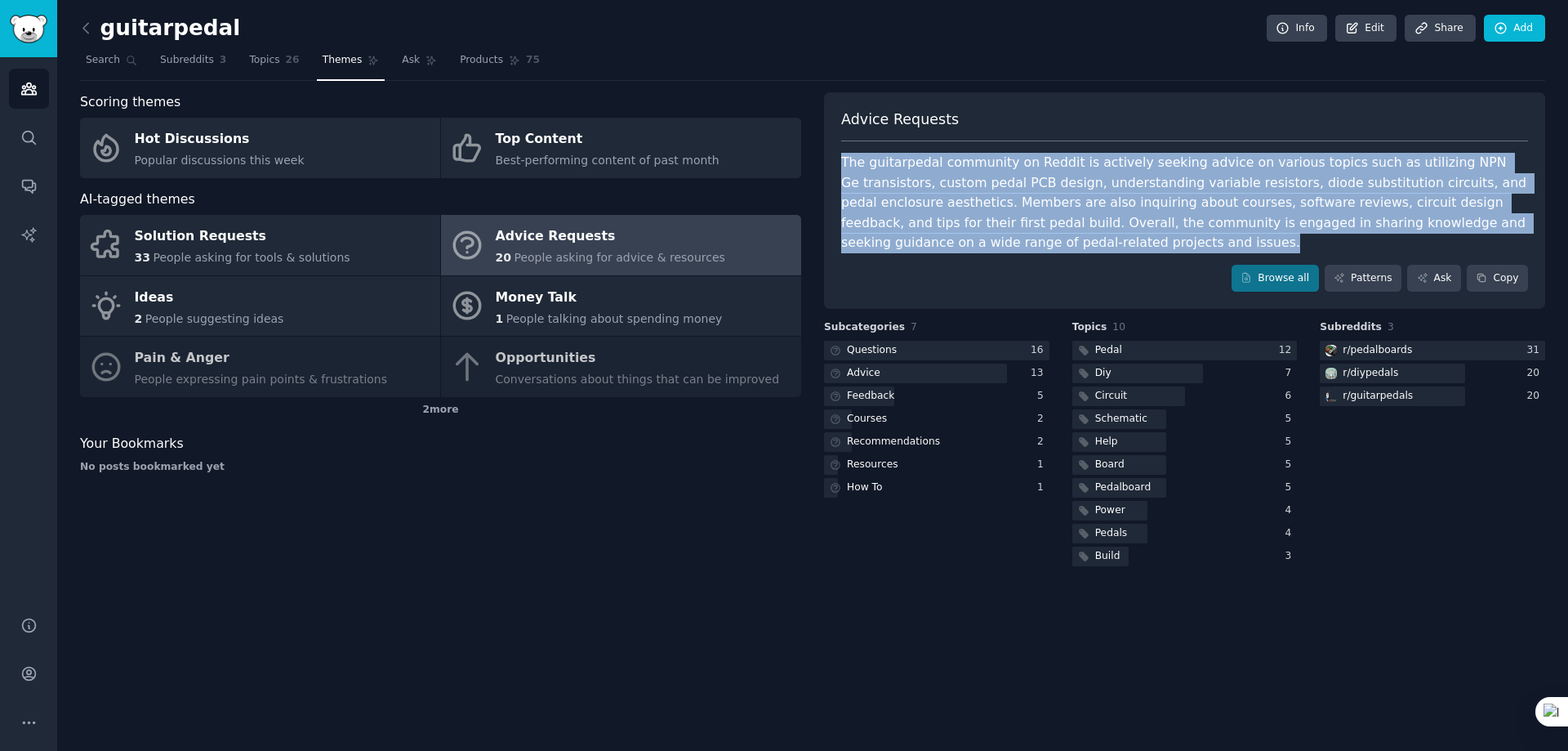
drag, startPoint x: 1172, startPoint y: 246, endPoint x: 837, endPoint y: 164, distance: 344.9
click at [837, 164] on div "Advice Requests The guitarpedal community on Reddit is actively seeking advice …" at bounding box center [1185, 201] width 721 height 217
copy div "The guitarpedal community on Reddit is actively seeking advice on various topic…"
click at [460, 58] on span "Products" at bounding box center [482, 60] width 43 height 15
